Goal: Task Accomplishment & Management: Use online tool/utility

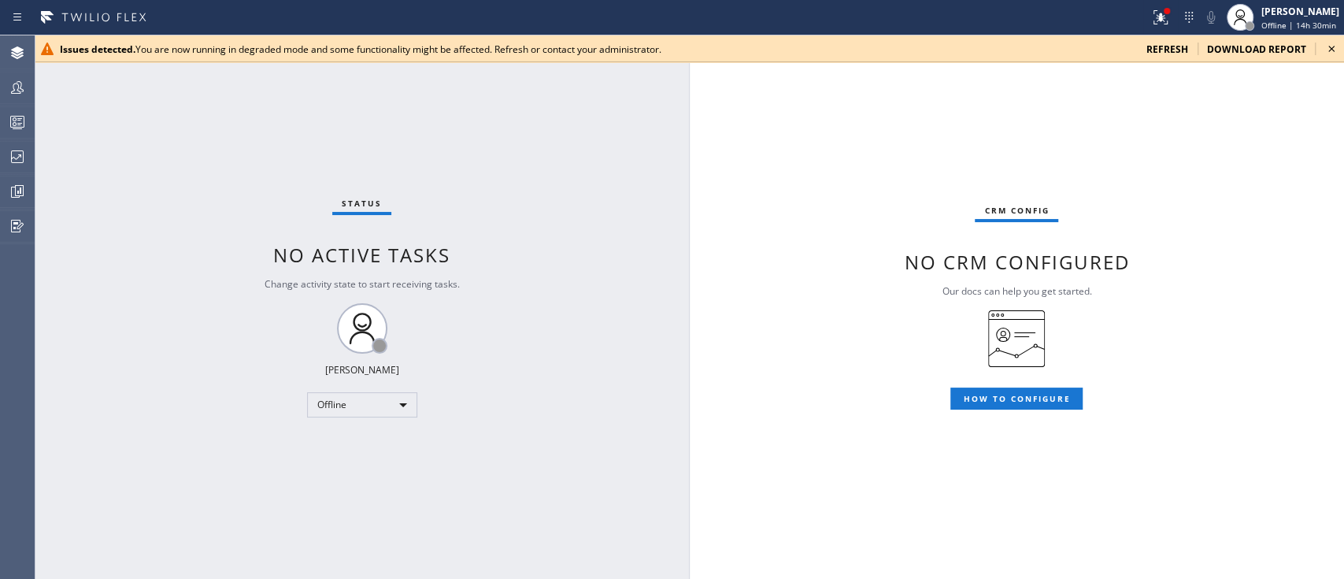
click at [1007, 47] on span "refresh" at bounding box center [1167, 49] width 42 height 13
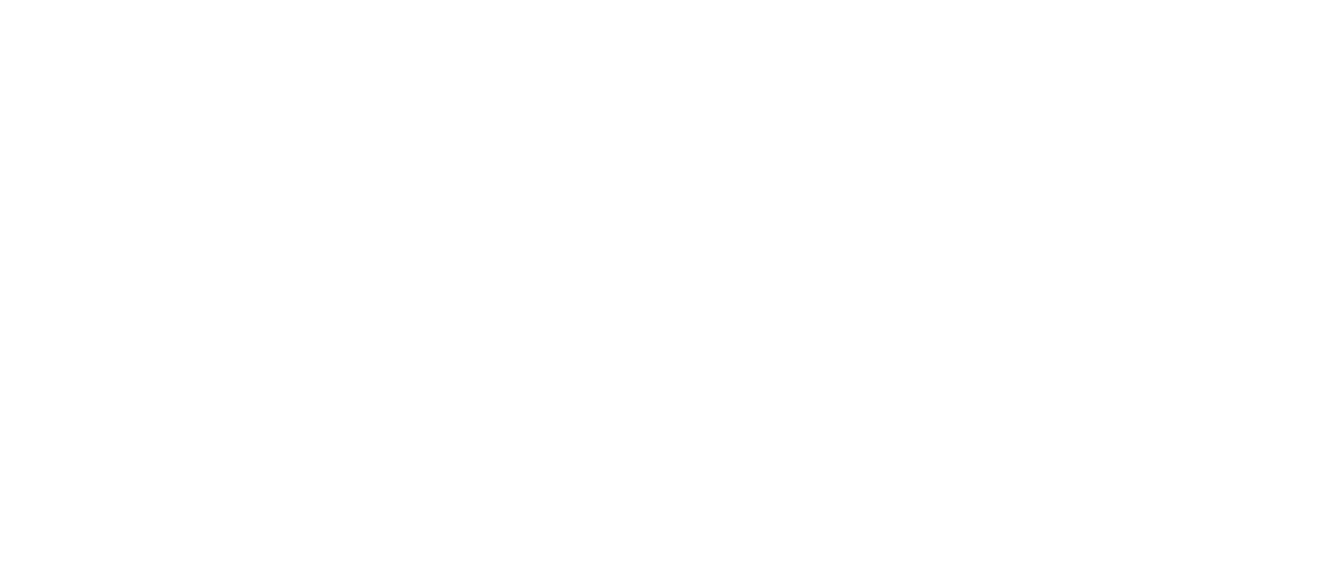
click at [1148, 28] on div at bounding box center [672, 289] width 1344 height 579
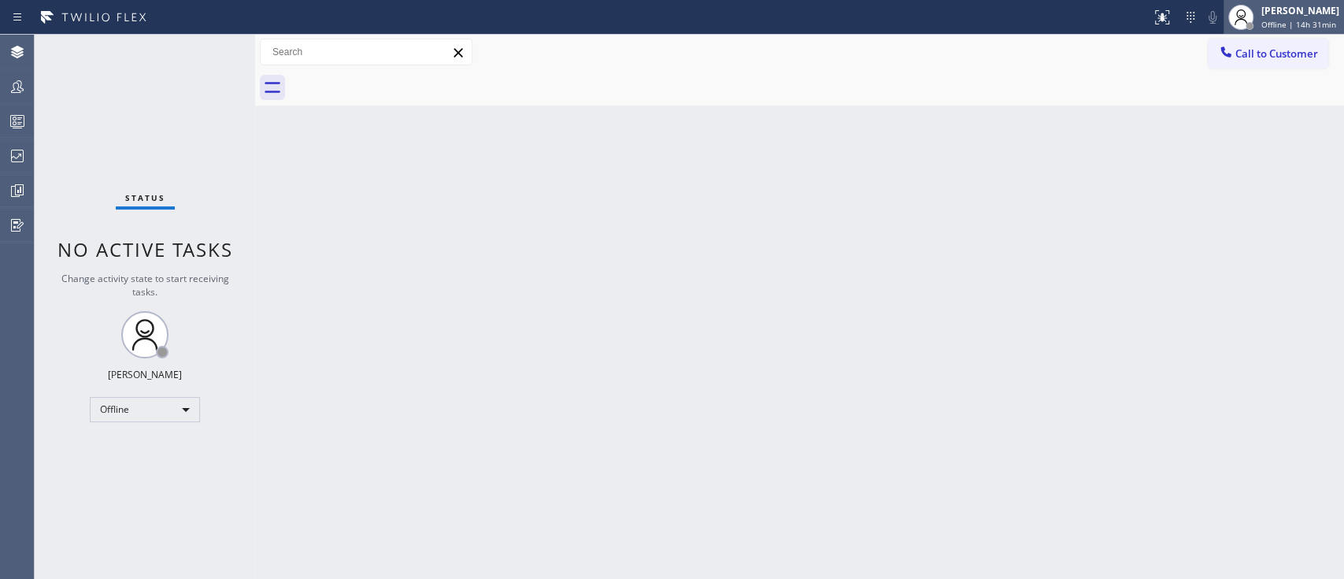
click at [1272, 5] on div "[PERSON_NAME]" at bounding box center [1300, 10] width 78 height 13
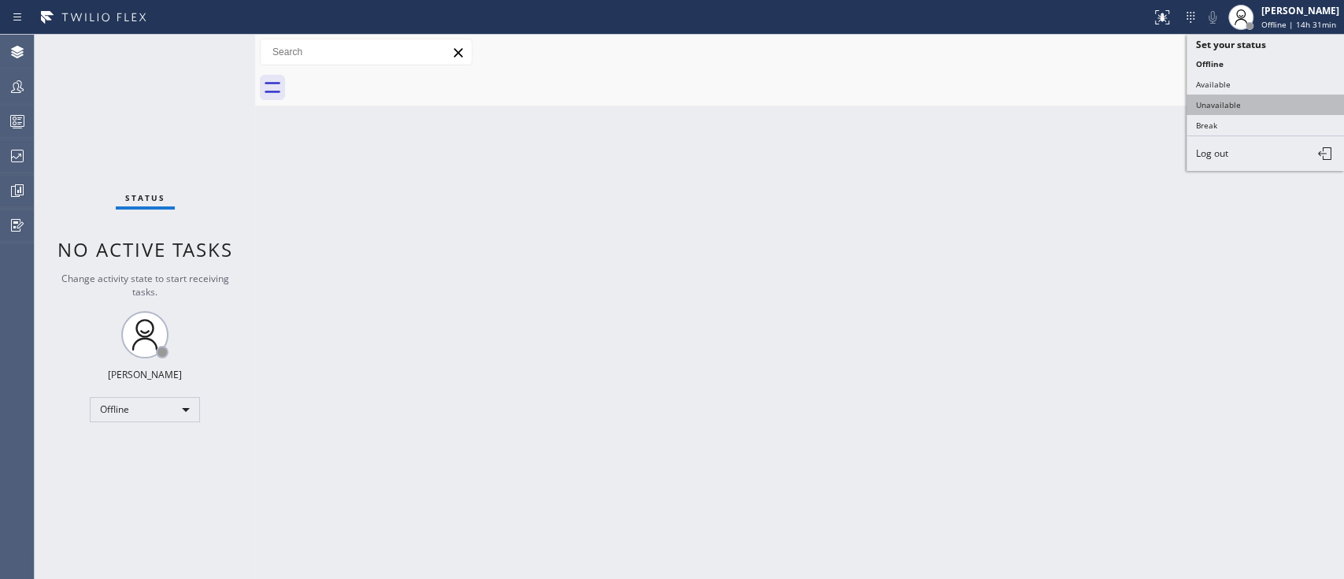
click at [1224, 108] on button "Unavailable" at bounding box center [1265, 104] width 157 height 20
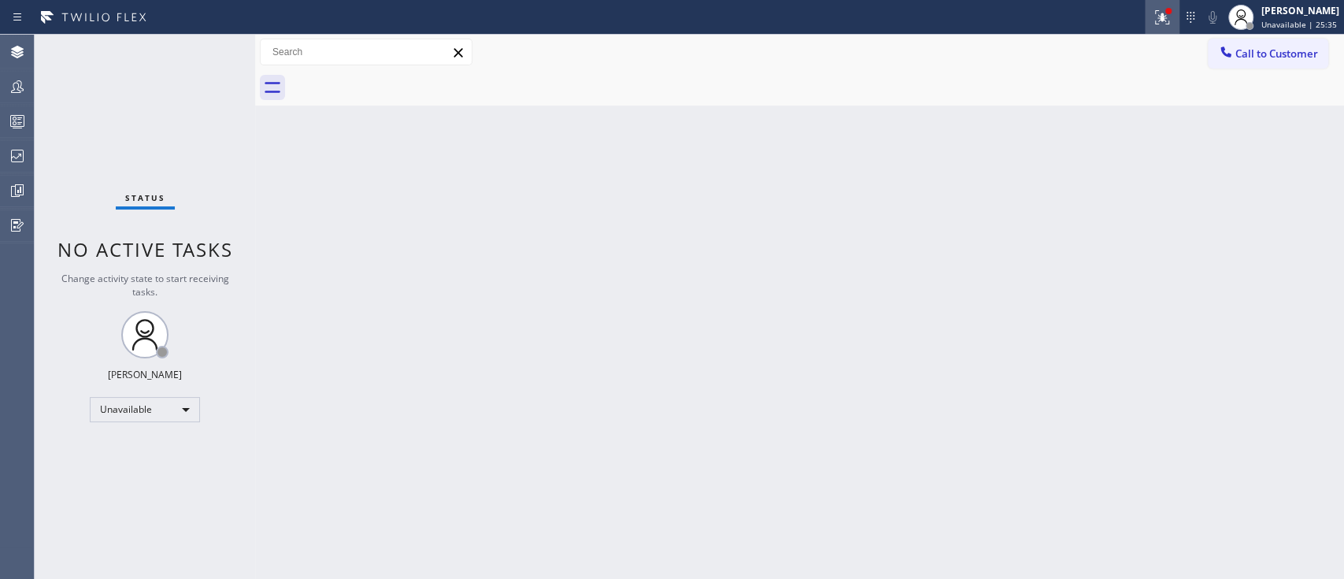
click at [1153, 17] on div at bounding box center [1162, 17] width 35 height 19
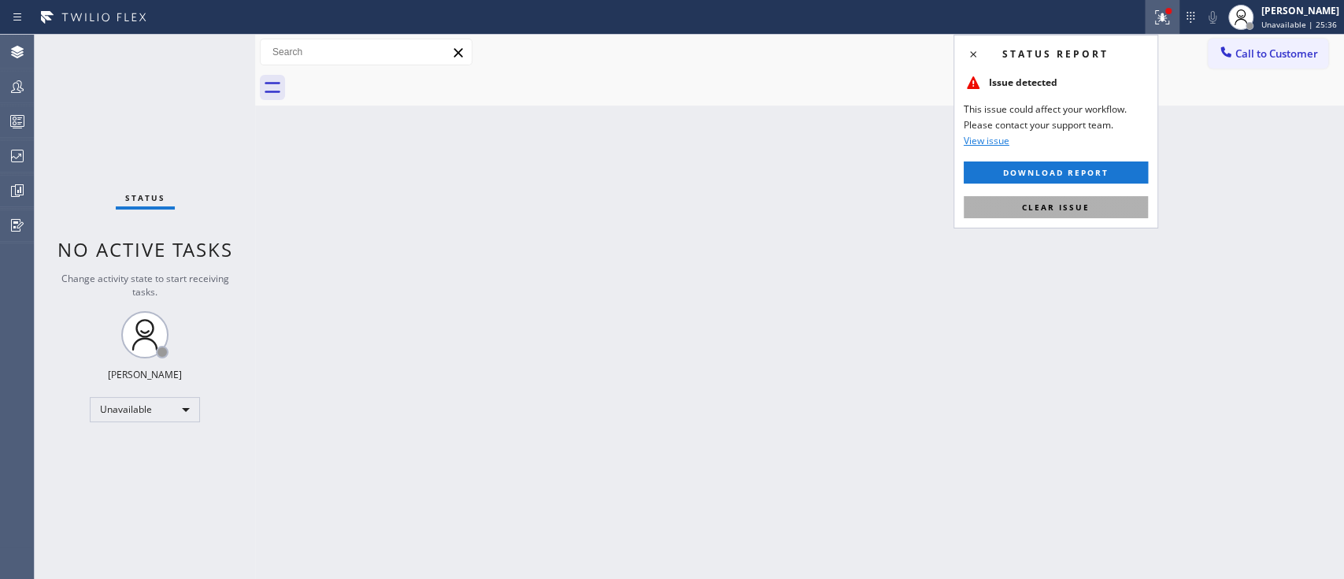
click at [1072, 203] on span "Clear issue" at bounding box center [1056, 207] width 68 height 11
